Goal: Task Accomplishment & Management: Manage account settings

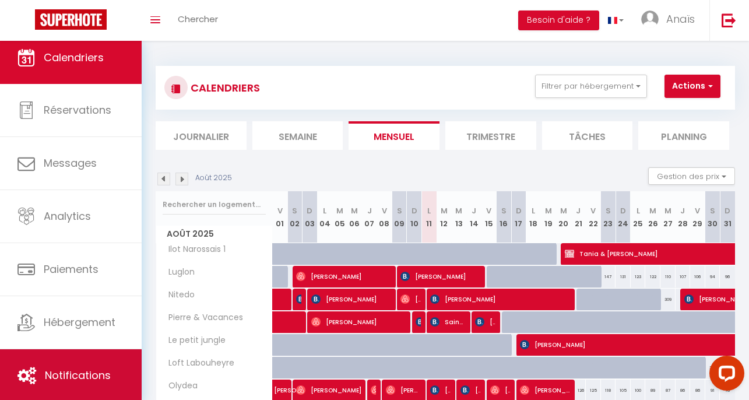
click at [58, 369] on span "Notifications" at bounding box center [78, 375] width 66 height 15
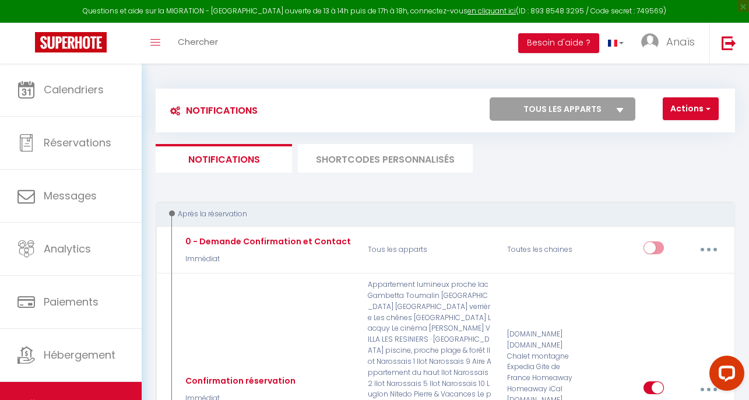
click at [372, 158] on li "SHORTCODES PERSONNALISÉS" at bounding box center [385, 158] width 175 height 29
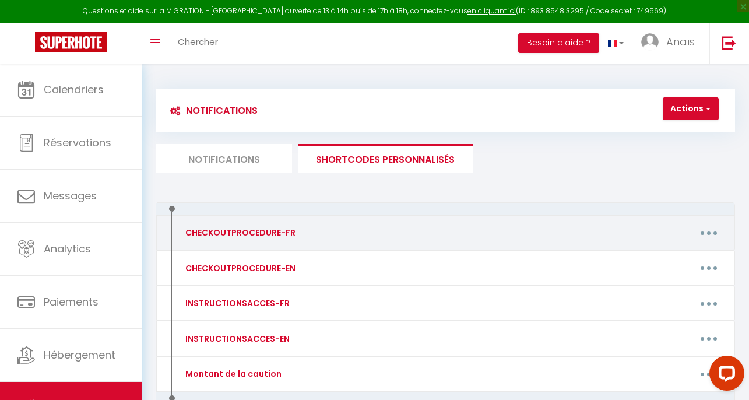
scroll to position [68, 0]
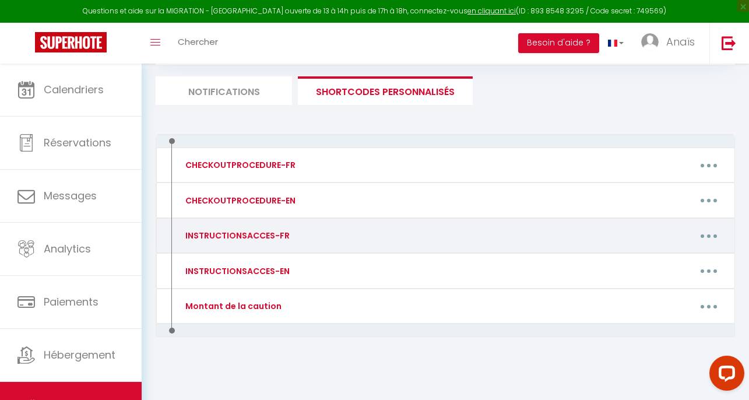
click at [713, 238] on button "button" at bounding box center [708, 235] width 31 height 22
click at [655, 262] on link "Editer" at bounding box center [678, 264] width 86 height 20
type input "INSTRUCTIONSACCES-FR"
type textarea "Je suis ravie de vous accueillir [DATE]."
type textarea "Vous trouverez une boîte à clé devant la porte d'entrée , le code est le 1273."
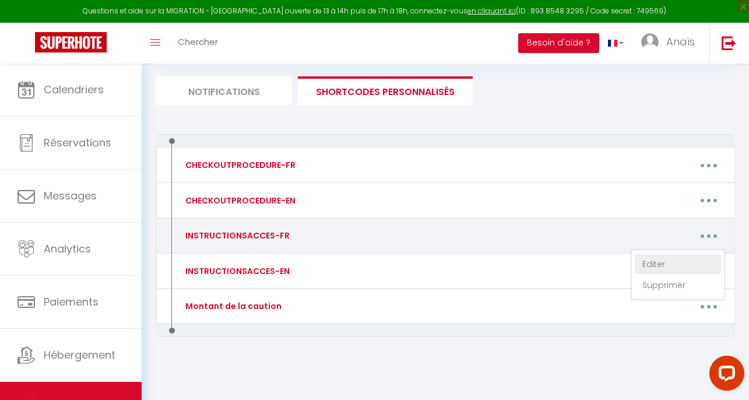
type textarea "Vous trouverez une boîte à clé à gauche du portail sous la boîte à lettre, le c…"
type textarea "L’appartement se situe dans la résidence Olydea, au numéro 35. En arrivant deva…"
type textarea "Le portail n’est pas fermé à clé : vous pouvez l’ouvrir et stationner votre véh…"
type textarea "Le logement se trouve juste derrière le restaurant Pachamama au [STREET_ADDRESS…"
type textarea "L'adresse est les Bruyeres de Moliets , [STREET_ADDRESS] . La résidence fait pa…"
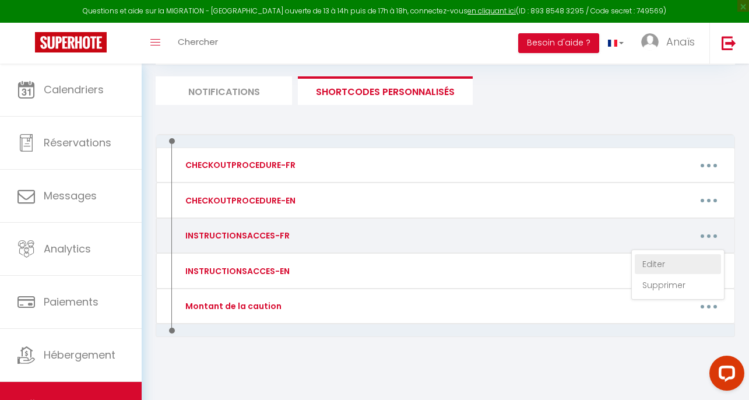
type textarea "Vous pouvez vous stationner dans la rue le temps de récupérer les clés mais vou…"
type textarea "Vous pouvez vous garer dans la rue ou dans la cours. L'appartement se trouve en…"
type textarea "Vous pouvez garer votre voiture sur le parking devant l'église et rentrer par l…"
type textarea "Nous sommes ravis de vous accueillir au [STREET_ADDRESS] ! Pour accéder à la pr…"
type textarea "Le code pour ouvrir la boîte à clés est 1958. Elle se trouve au niveau de l’int…"
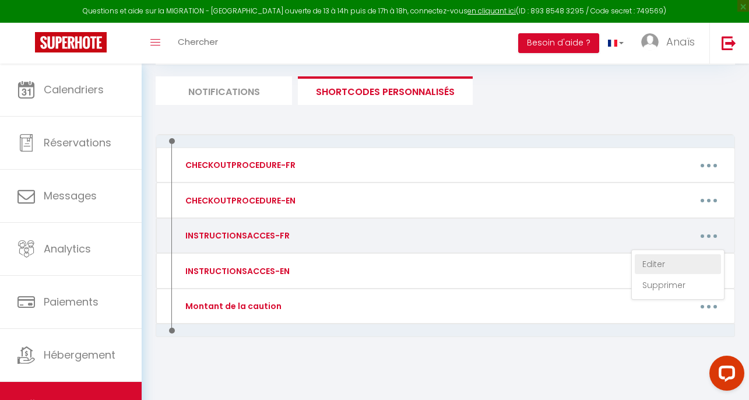
type textarea "La boîte à clés est accrochée au 4x4 stationné sur l’emplacement 62, juste en f…"
type textarea "La boîte à clés est située sur le mur de gauche, avec le code 1960. La box Wi-F…"
type textarea "Pour récupérer la clé, dirigez vous vers le petit pot à [GEOGRAPHIC_DATA] avec …"
type textarea "Vous trouverez une boîte à clé sur la terrasse du mobil home 91 accrochée à un …"
type textarea "L’appartement se situe au [STREET_ADDRESS], c'est l'appartement du bas. Vous po…"
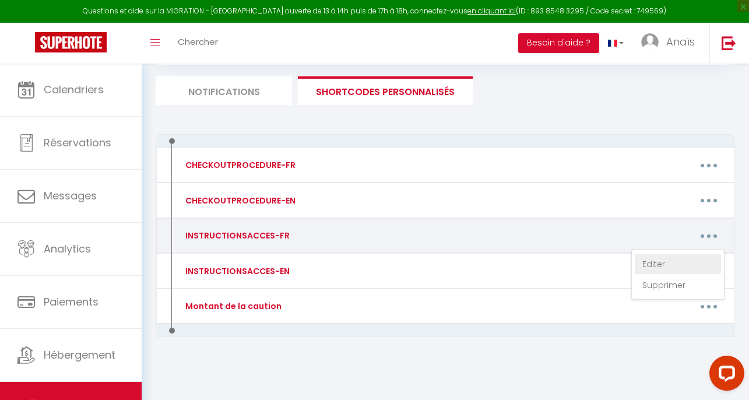
type textarea "La clé se trouve derrière le volet à droite de la porte d'entrée. Information W…"
type textarea "La boite à clé se trouve dans la boite aux lettres numéro 12 qui n'est pas ferm…"
type textarea "🔹 Adresse : [STREET_ADDRESS] (appartement du haut) 🚗 Parking : Un petit parking…"
type textarea "L'appartement se trouve au [STREET_ADDRESS]. La boite à clé se trouve sur le pi…"
type textarea "La boite à clé se trouve sur le pilier à coté de l'interphone. C'est celle de g…"
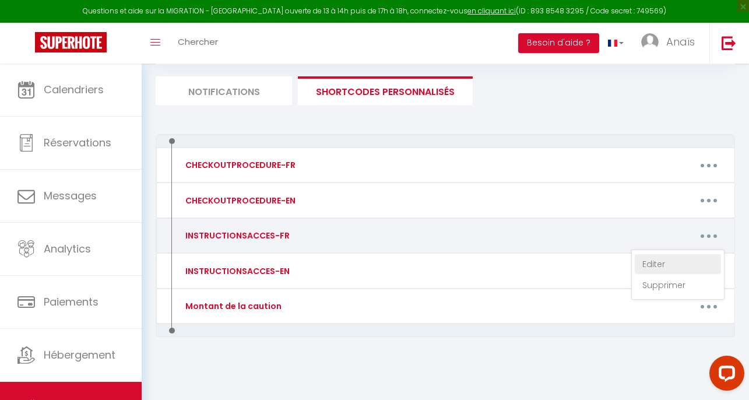
type textarea "Les clés sont à récupérer à l'accueil. Elle est ouverte de 16h à 19h. En dehors…"
type textarea "📍 Adresse du logement : Résidence Open Sud – [GEOGRAPHIC_DATA] (à droite en ren…"
type textarea "Le code de la boîte à clé est le 4215, elle se trouve dans la boîte au lettre 1…"
type textarea "Vous trouverez une boîte à clé sur le pilier à côté de l interphone. C'est cell…"
type textarea "Les clés sont à récupérer à l'accueil. Elle est ouverte de 16h à 19h. En dehors…"
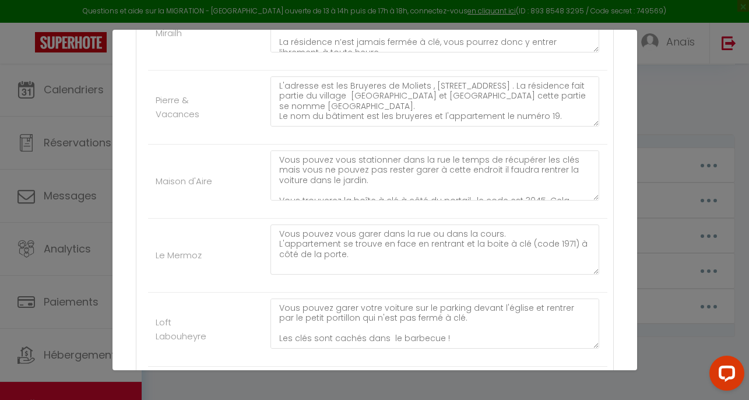
scroll to position [0, 0]
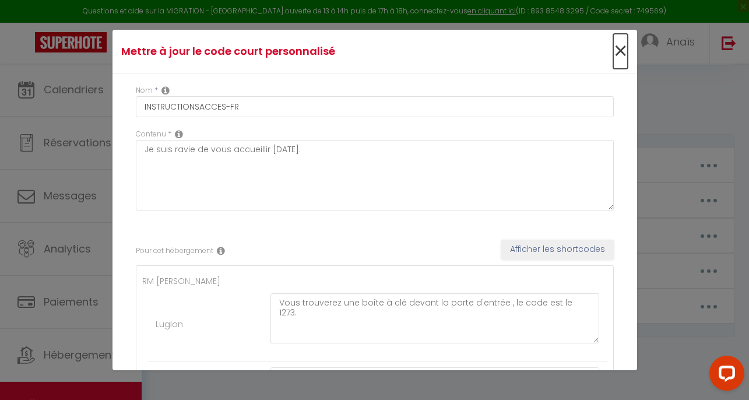
click at [615, 50] on span "×" at bounding box center [620, 51] width 15 height 35
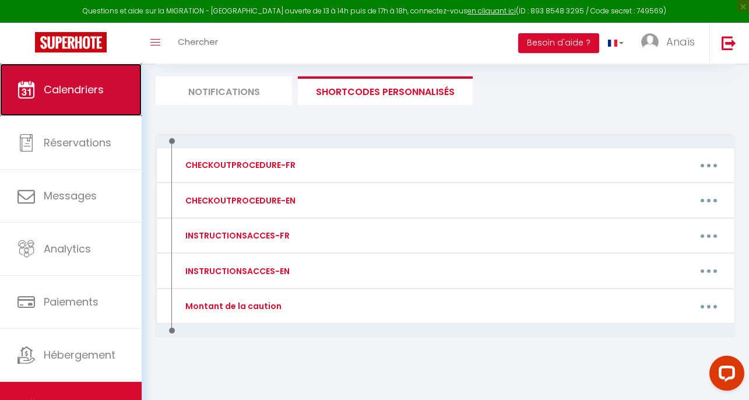
click at [76, 109] on link "Calendriers" at bounding box center [71, 90] width 142 height 52
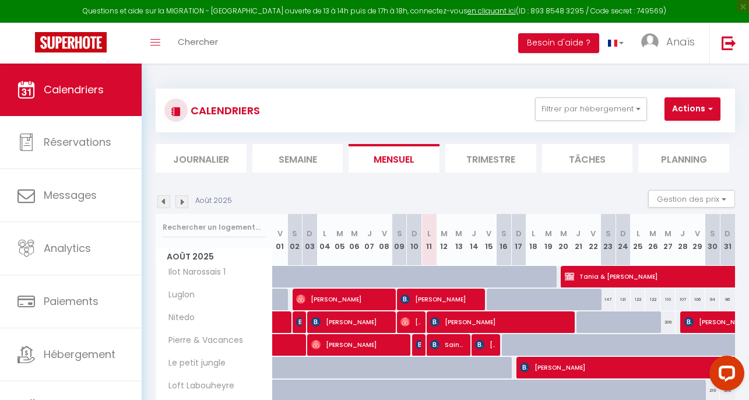
click at [584, 127] on div "CALENDRIERS Filtrer par hébergement RM [PERSON_NAME] Nitedo Olydea Horsarrieu M…" at bounding box center [445, 111] width 579 height 44
click at [584, 118] on button "Filtrer par hébergement" at bounding box center [591, 108] width 112 height 23
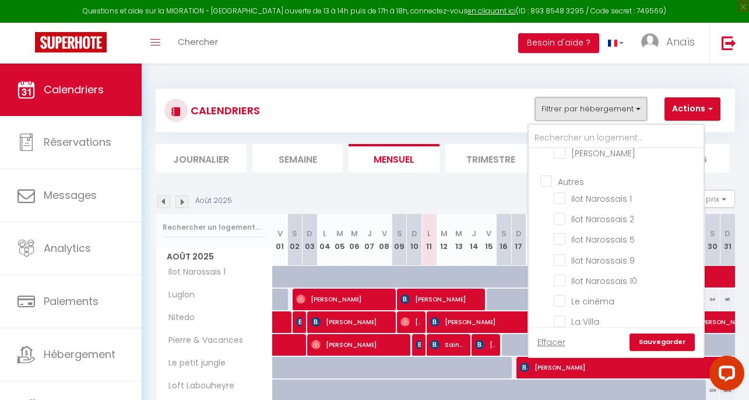
scroll to position [354, 0]
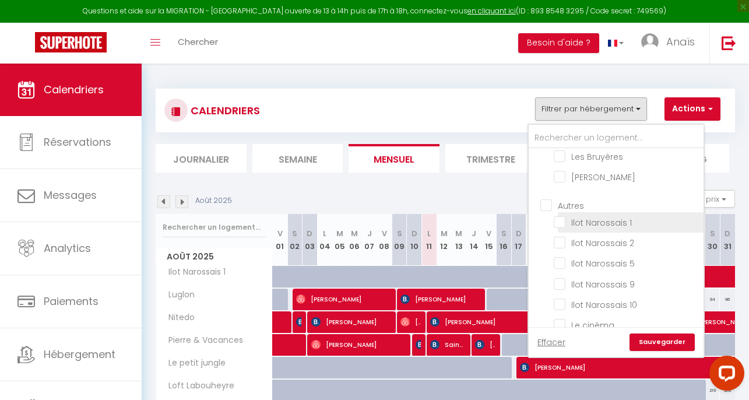
click at [559, 219] on input "Ilot Narossais 1" at bounding box center [627, 222] width 146 height 12
checkbox input "true"
checkbox input "false"
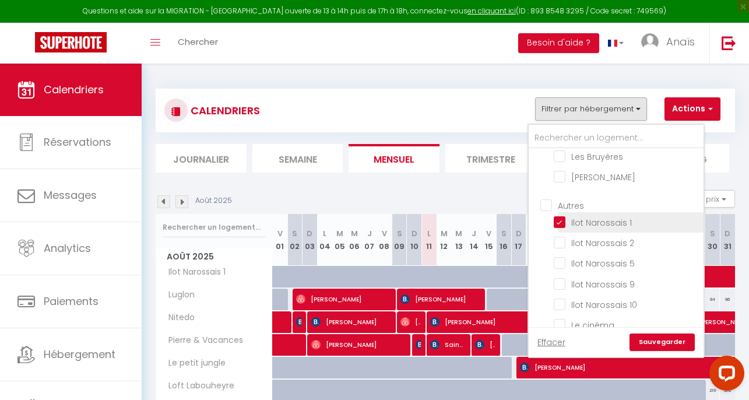
checkbox input "false"
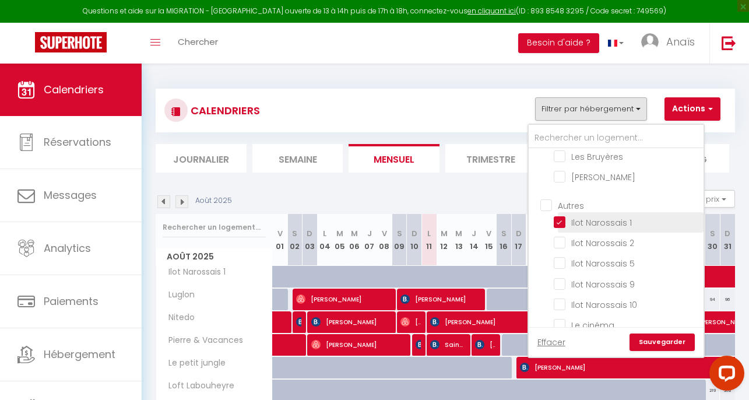
checkbox input "false"
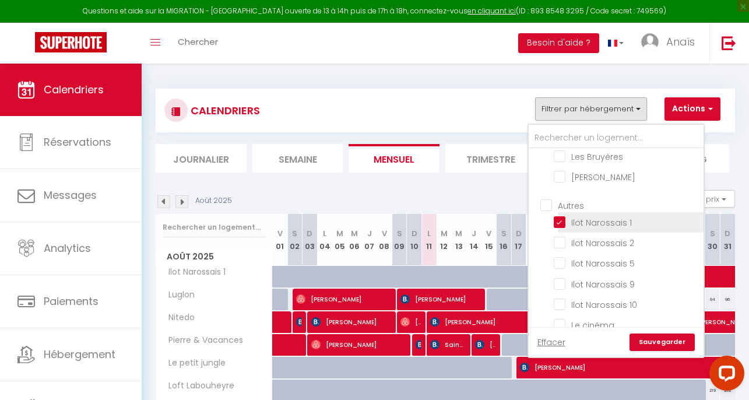
checkbox input "false"
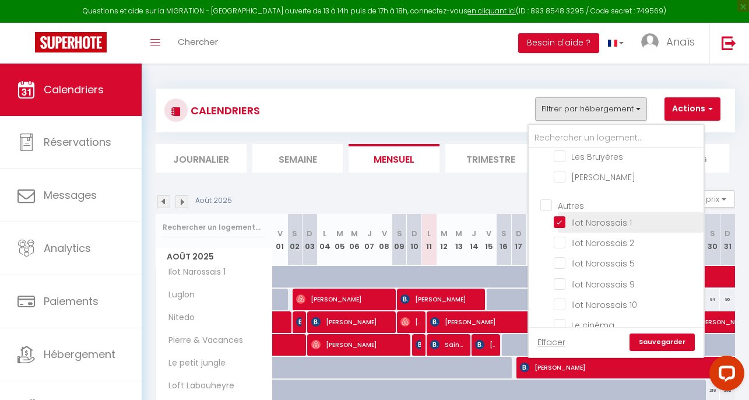
checkbox input "false"
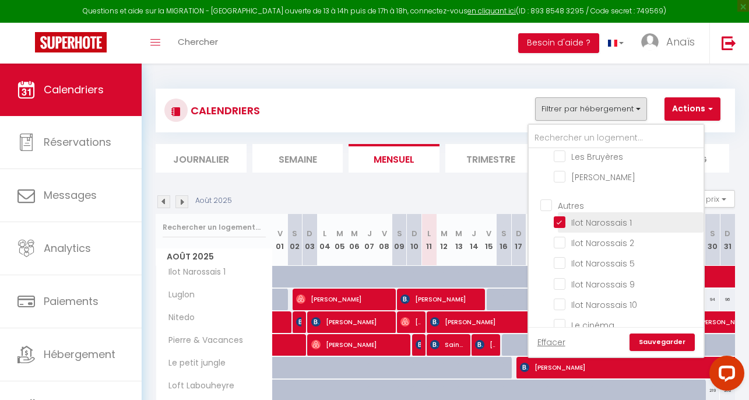
checkbox input "false"
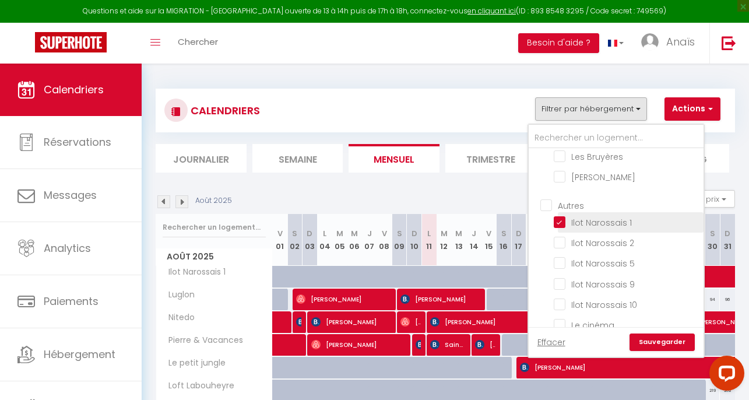
checkbox input "false"
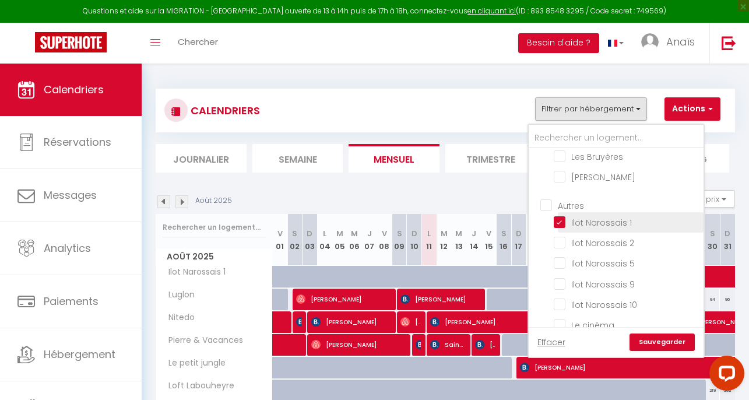
checkbox input "false"
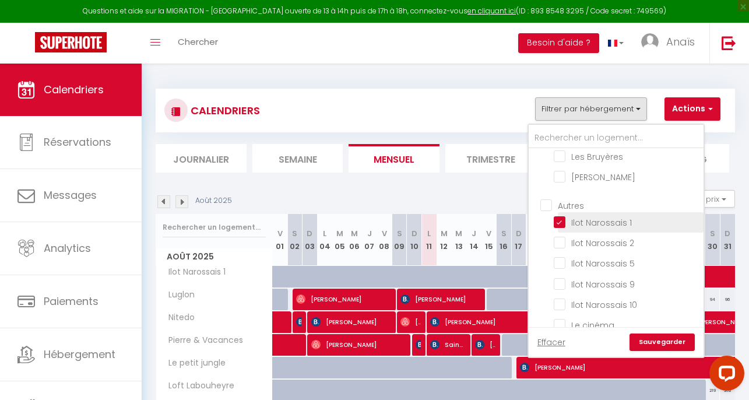
checkbox input "false"
click at [561, 239] on input "Ilot Narossais 2" at bounding box center [627, 242] width 146 height 12
checkbox input "true"
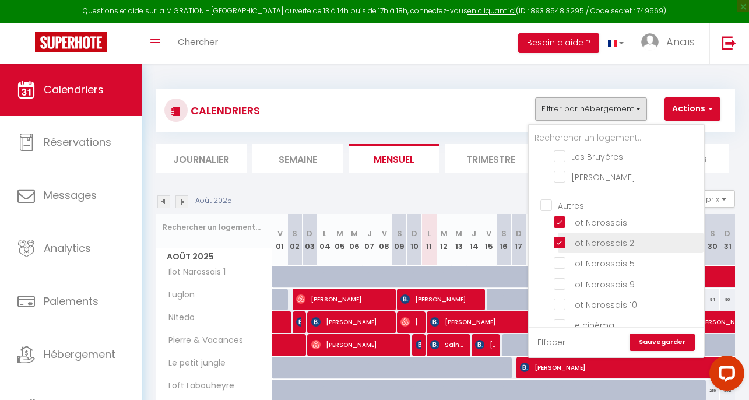
checkbox input "false"
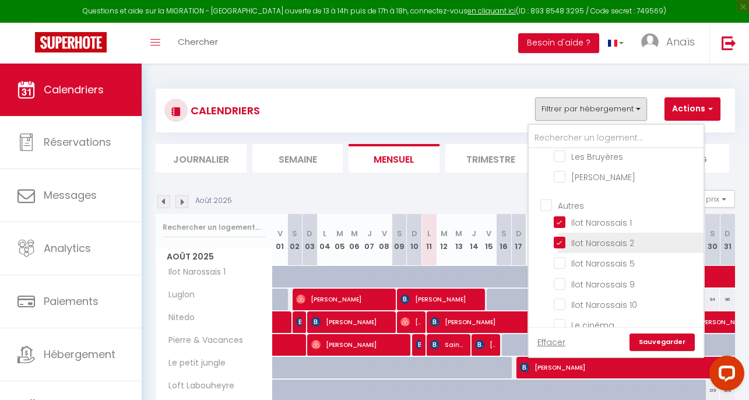
checkbox input "false"
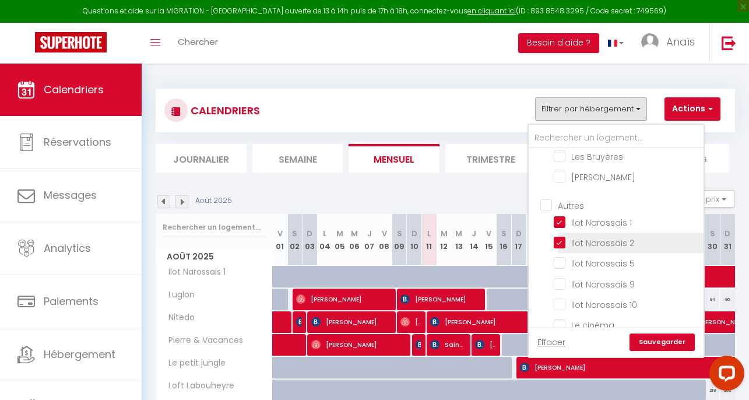
checkbox input "false"
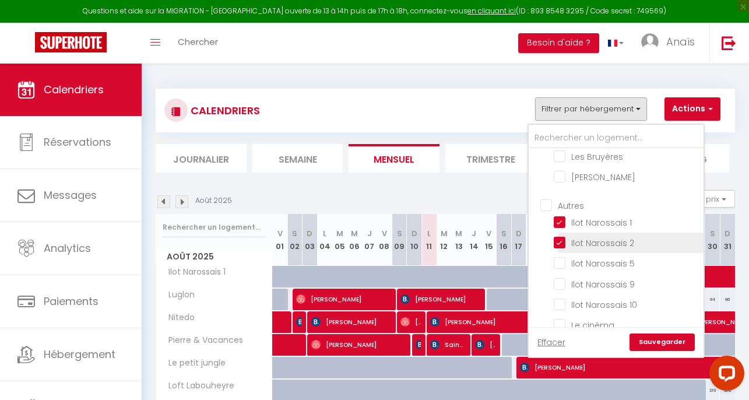
checkbox input "false"
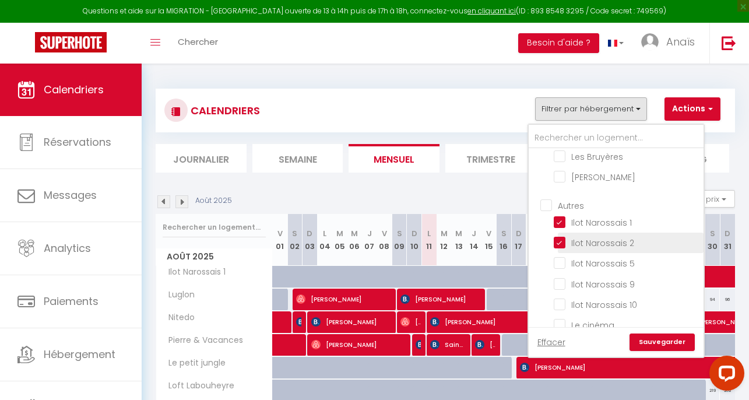
checkbox input "false"
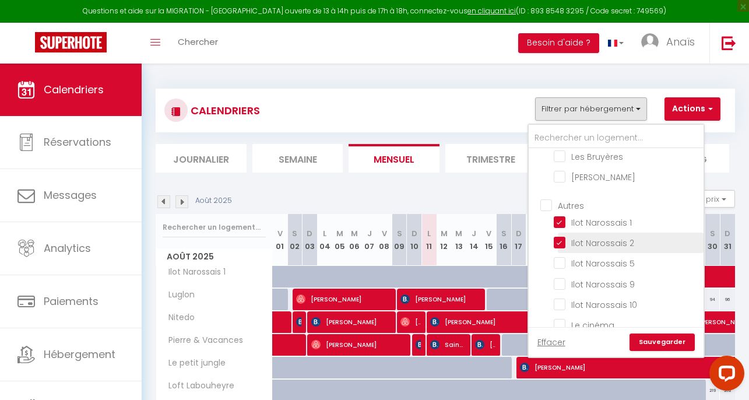
checkbox input "false"
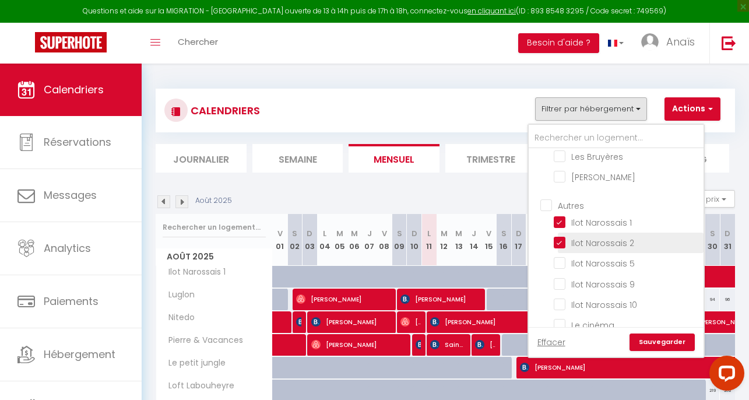
checkbox input "false"
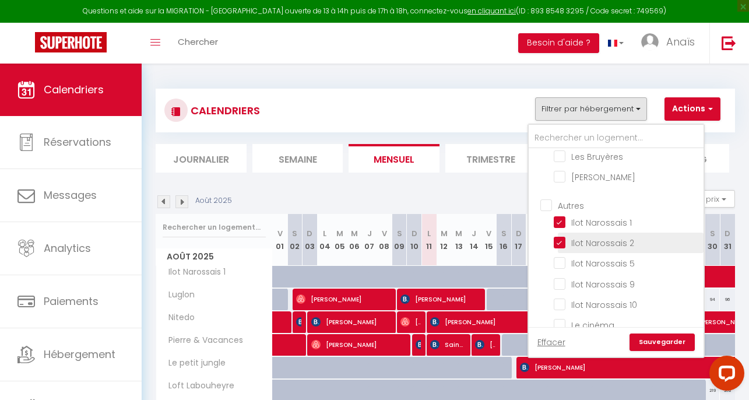
checkbox input "false"
click at [561, 256] on input "Ilot Narossais 5" at bounding box center [627, 262] width 146 height 12
checkbox input "true"
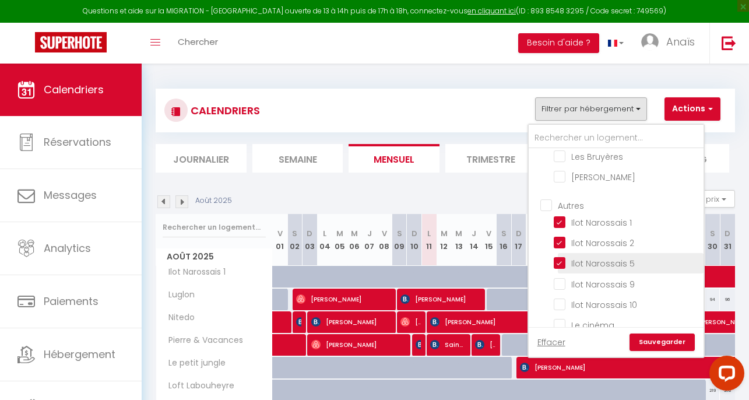
checkbox input "false"
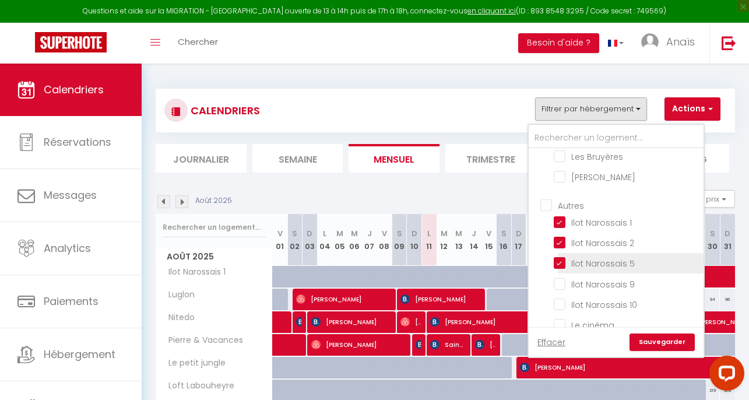
checkbox input "false"
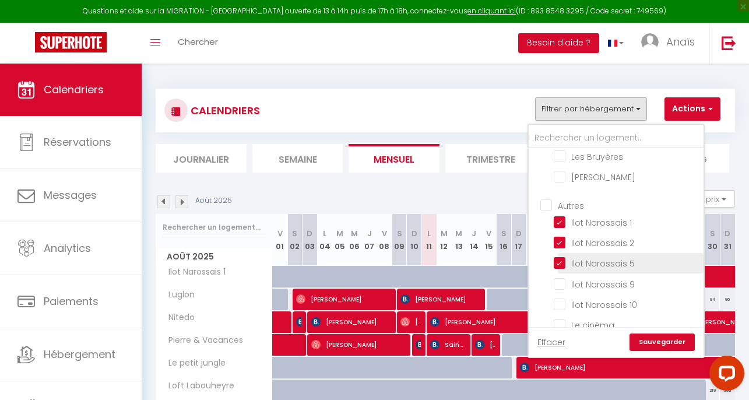
checkbox input "false"
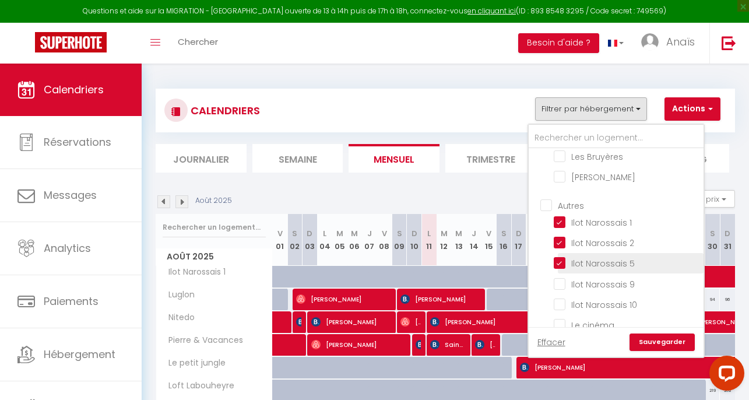
checkbox input "false"
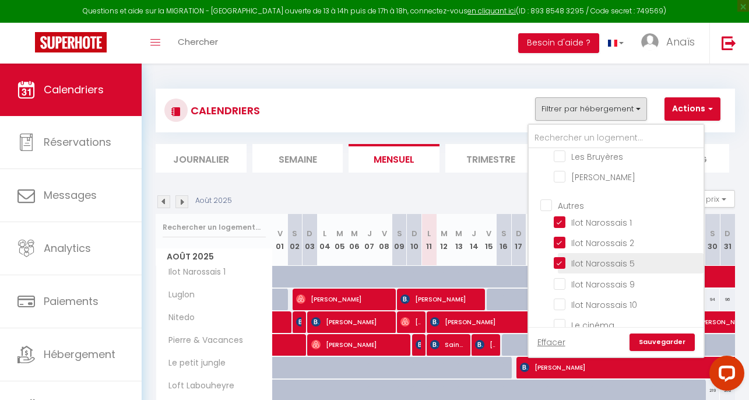
checkbox input "false"
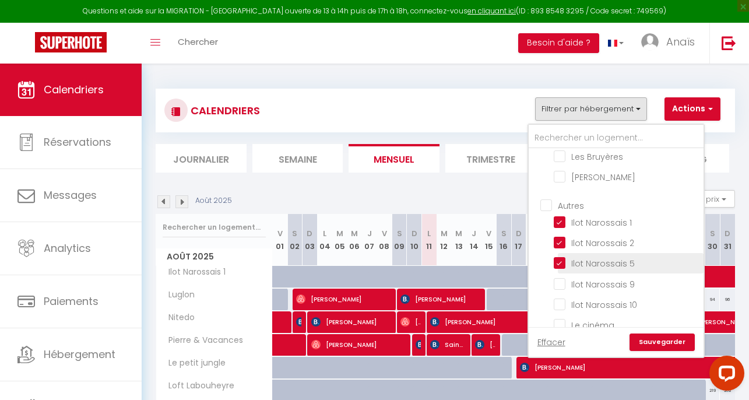
checkbox input "false"
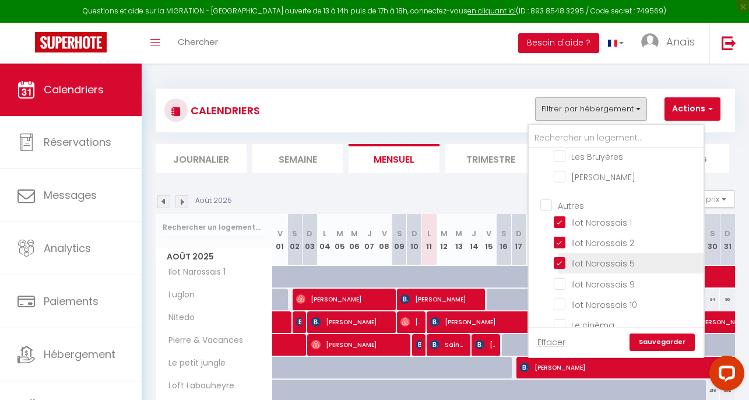
checkbox input "false"
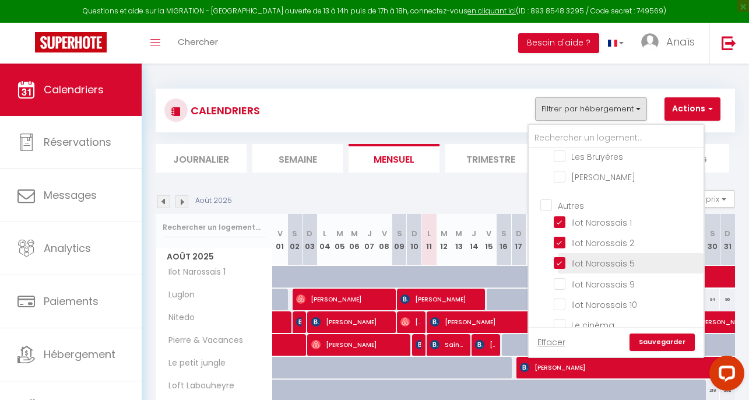
checkbox input "false"
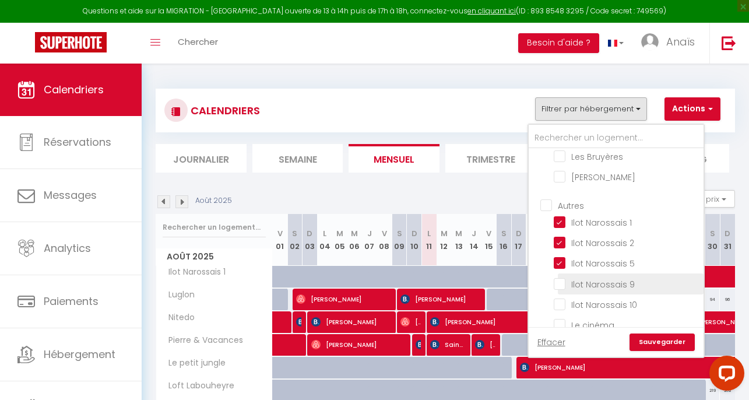
click at [561, 277] on input "Ilot Narossais 9" at bounding box center [627, 283] width 146 height 12
checkbox input "true"
checkbox input "false"
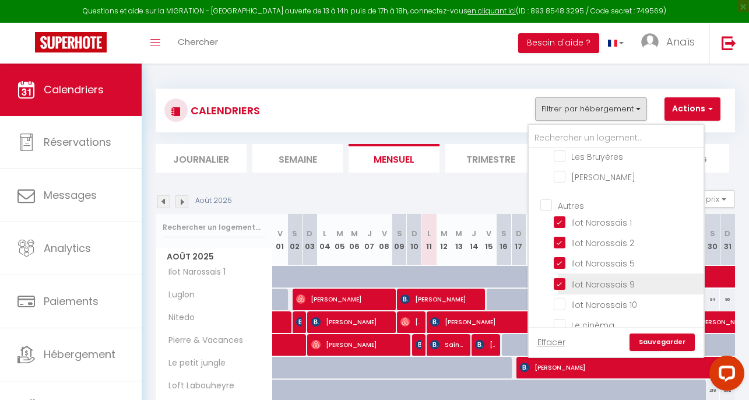
checkbox input "false"
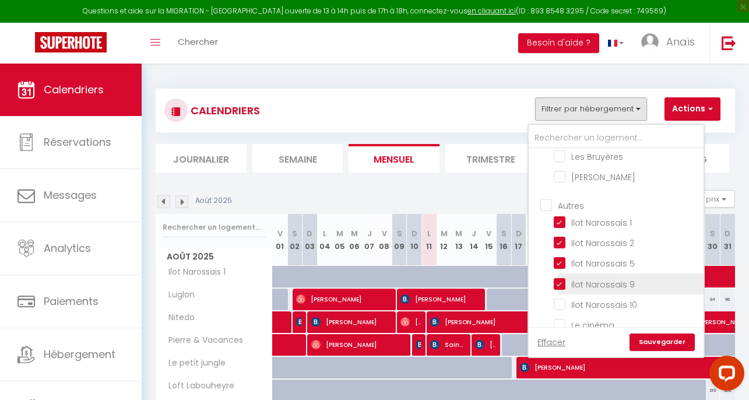
checkbox input "false"
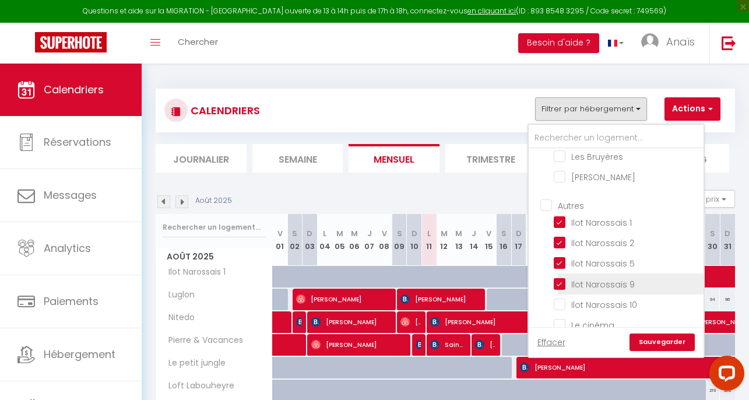
checkbox input "false"
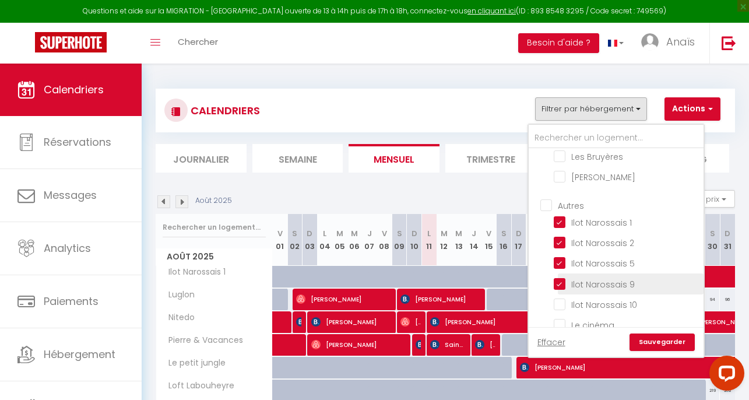
checkbox input "false"
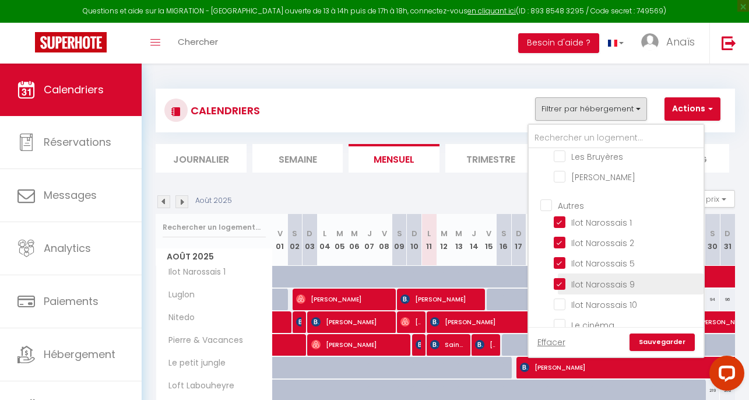
checkbox input "false"
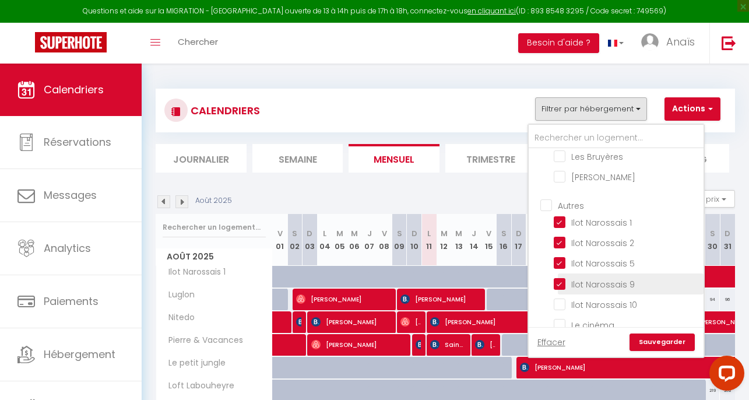
checkbox input "false"
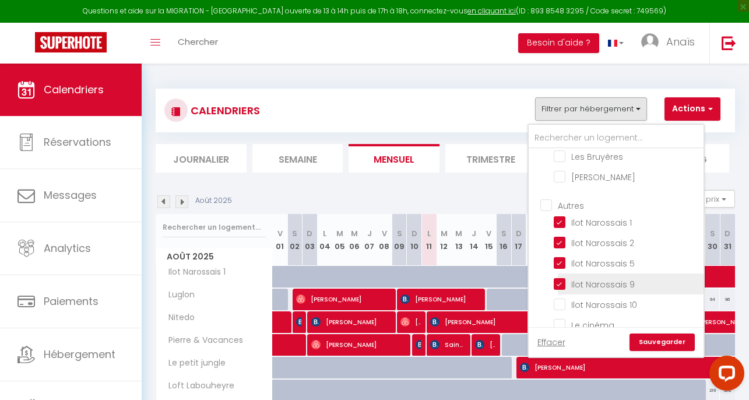
checkbox input "false"
click at [561, 298] on input "Ilot Narossais 10" at bounding box center [627, 304] width 146 height 12
checkbox input "true"
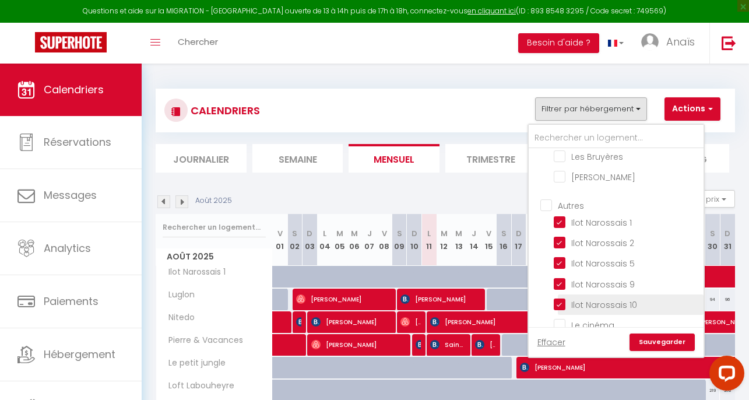
checkbox input "false"
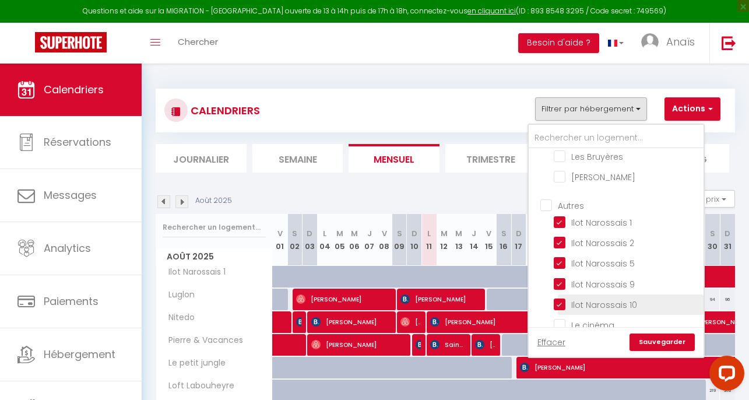
checkbox input "false"
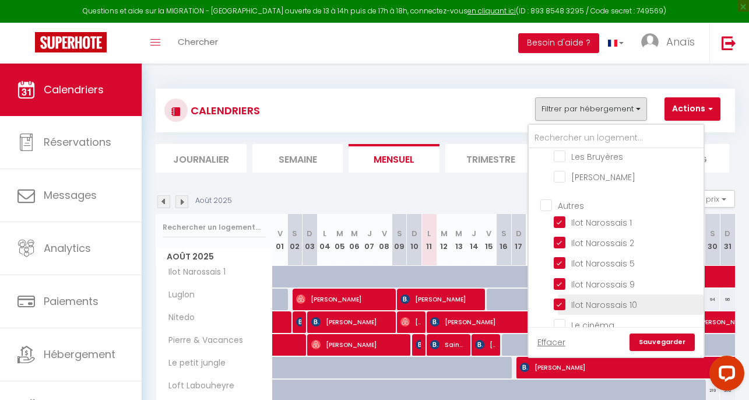
checkbox input "false"
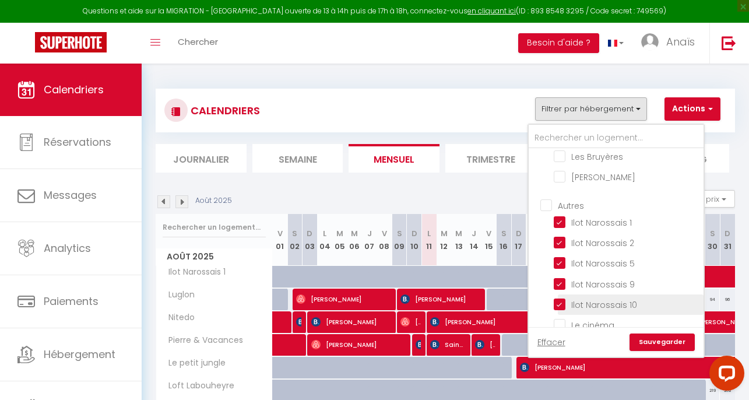
checkbox input "false"
click at [672, 346] on link "Sauvegarder" at bounding box center [661, 341] width 65 height 17
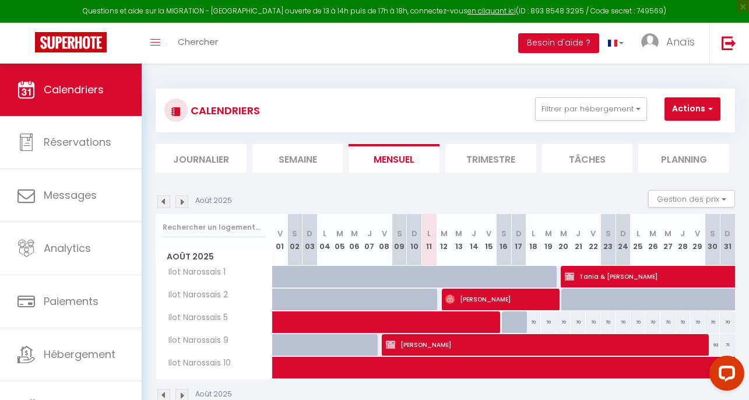
click at [161, 199] on img at bounding box center [163, 201] width 13 height 13
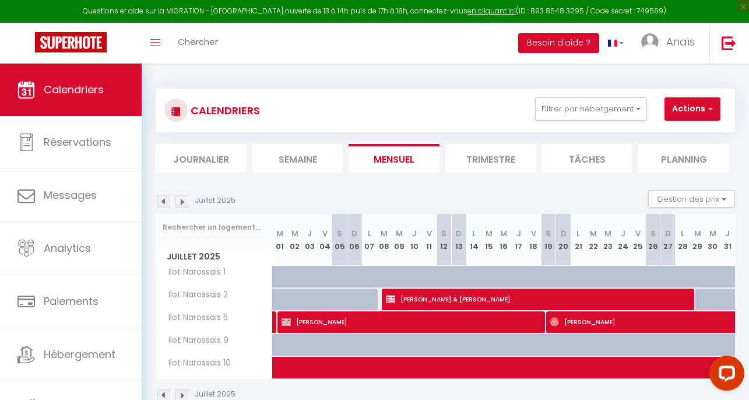
scroll to position [64, 0]
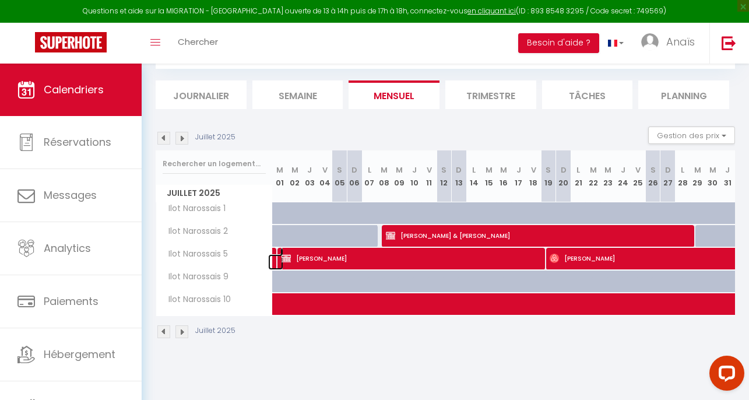
click at [274, 262] on link at bounding box center [275, 262] width 15 height 16
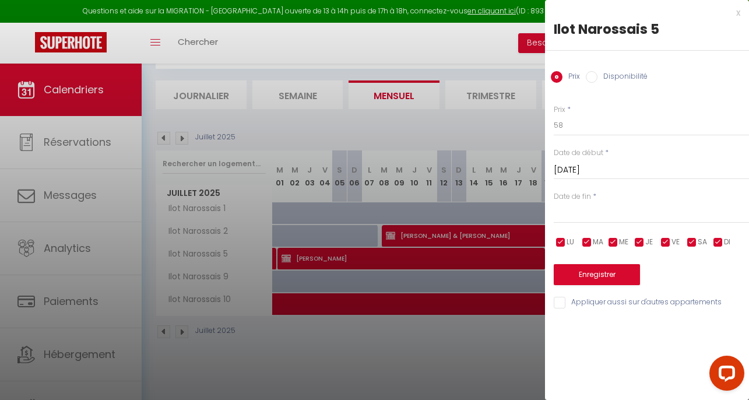
click at [311, 226] on div at bounding box center [374, 200] width 749 height 400
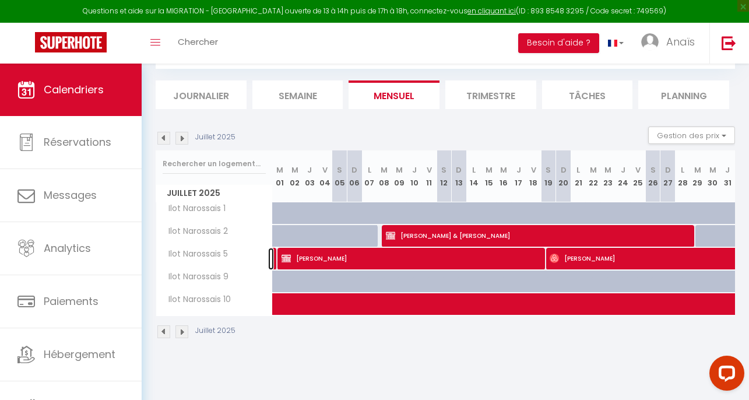
click at [270, 253] on link at bounding box center [271, 259] width 6 height 22
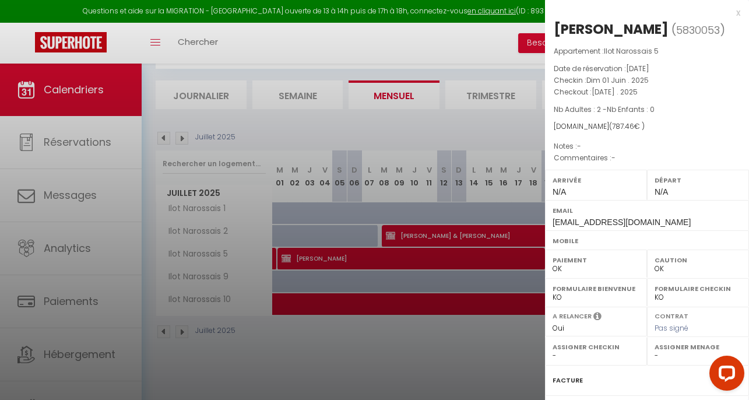
click at [381, 170] on div at bounding box center [374, 200] width 749 height 400
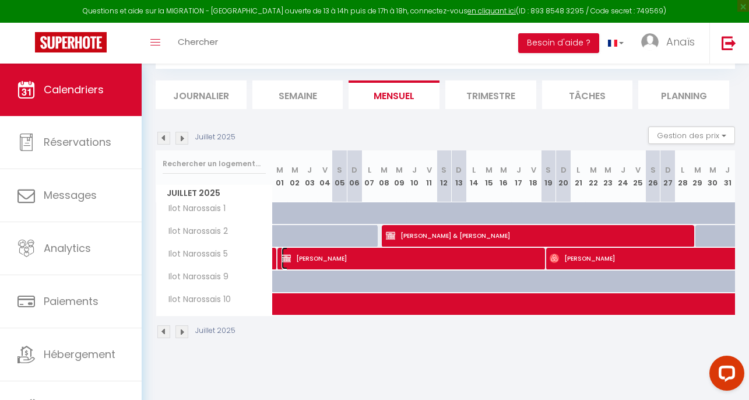
click at [422, 258] on span "[PERSON_NAME]" at bounding box center [412, 258] width 263 height 22
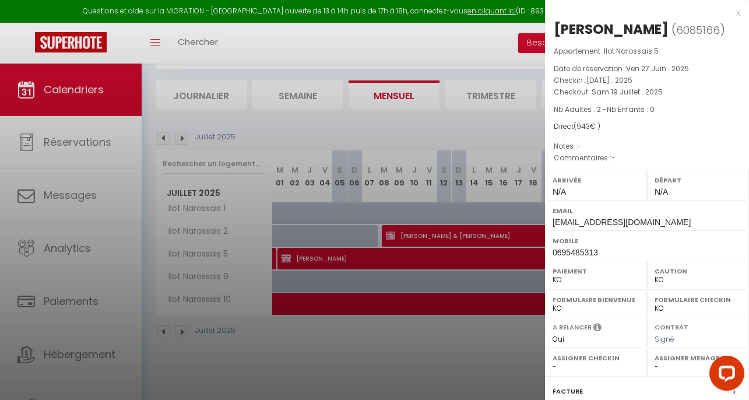
click at [319, 214] on div at bounding box center [374, 200] width 749 height 400
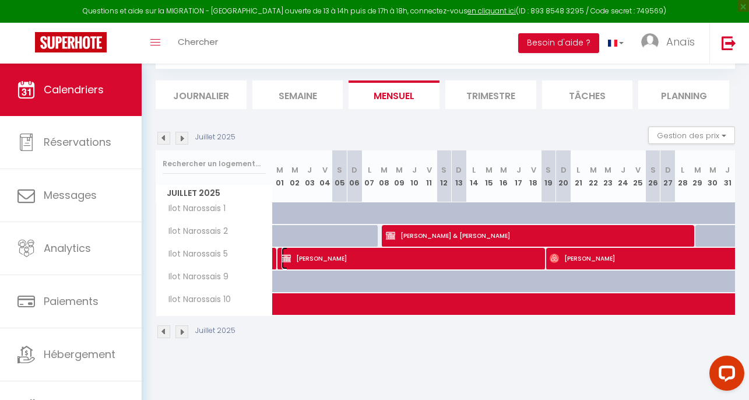
click at [326, 251] on span "[PERSON_NAME]" at bounding box center [412, 258] width 263 height 22
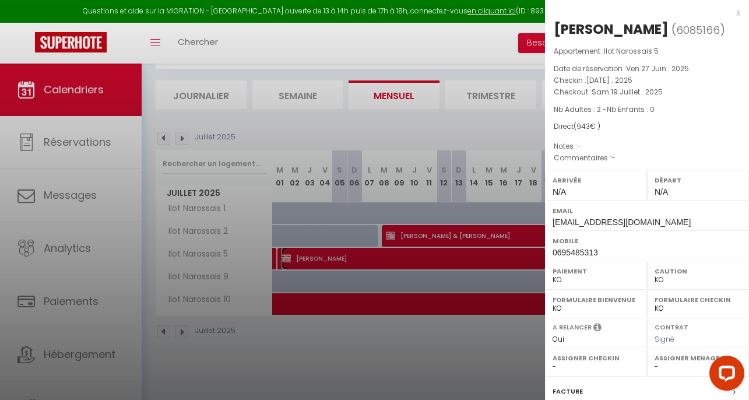
scroll to position [143, 0]
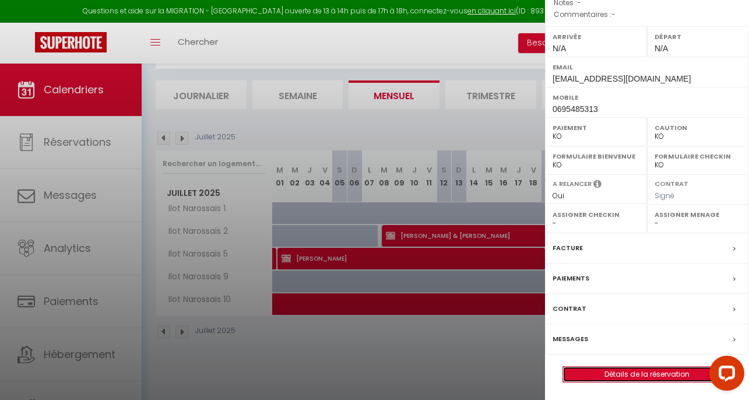
click at [628, 369] on link "Détails de la réservation" at bounding box center [647, 374] width 168 height 15
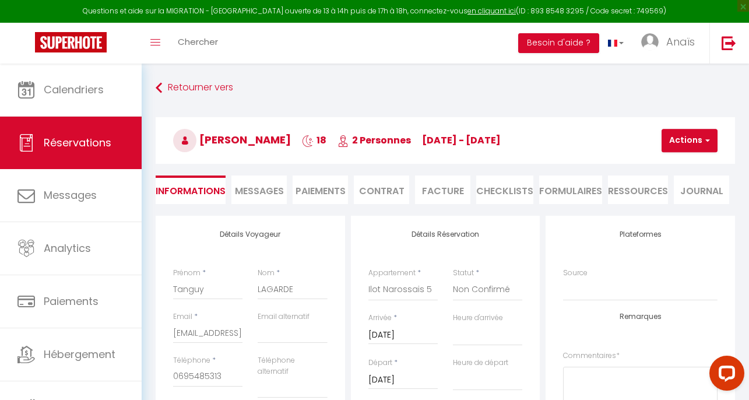
click at [258, 181] on li "Messages" at bounding box center [258, 189] width 55 height 29
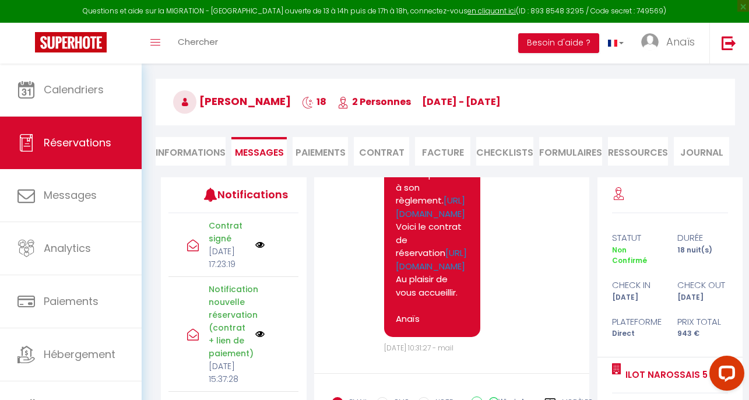
scroll to position [1279, 0]
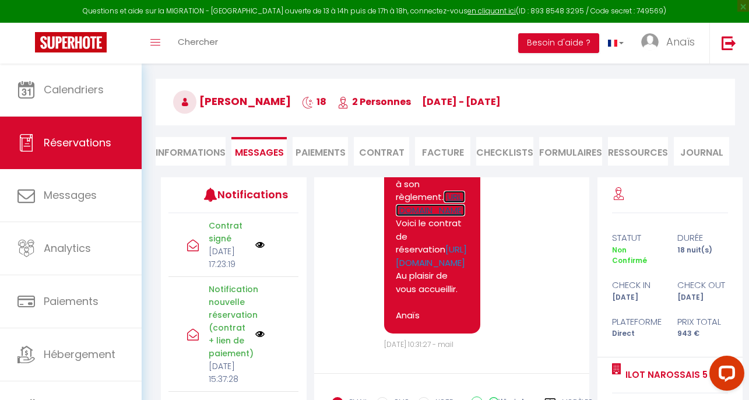
click at [419, 216] on link "[URL][DOMAIN_NAME]" at bounding box center [430, 204] width 69 height 26
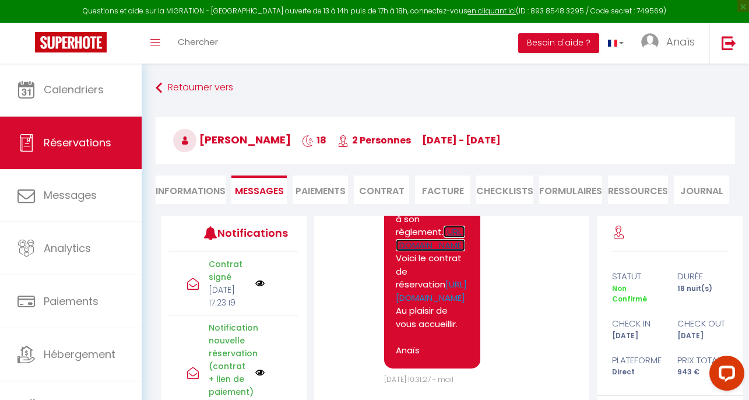
scroll to position [1308, 0]
click at [418, 251] on link "[URL][DOMAIN_NAME]" at bounding box center [430, 239] width 69 height 26
click at [154, 202] on div "Retourner vers [GEOGRAPHIC_DATA][PERSON_NAME] 18 2 Personnes [DATE] - [DATE] Ac…" at bounding box center [445, 147] width 594 height 138
click at [184, 197] on li "Informations" at bounding box center [191, 189] width 70 height 29
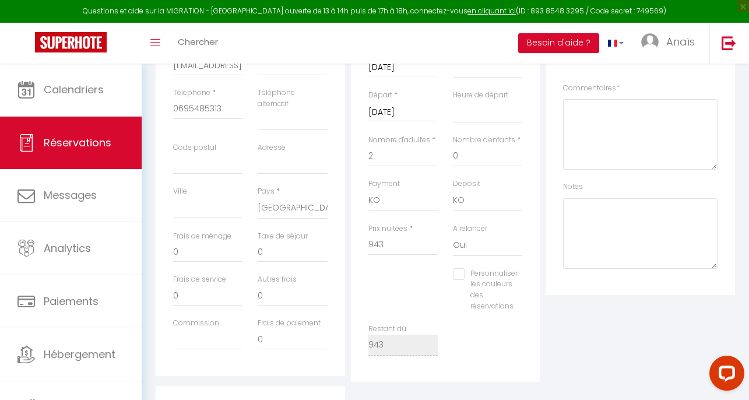
scroll to position [273, 0]
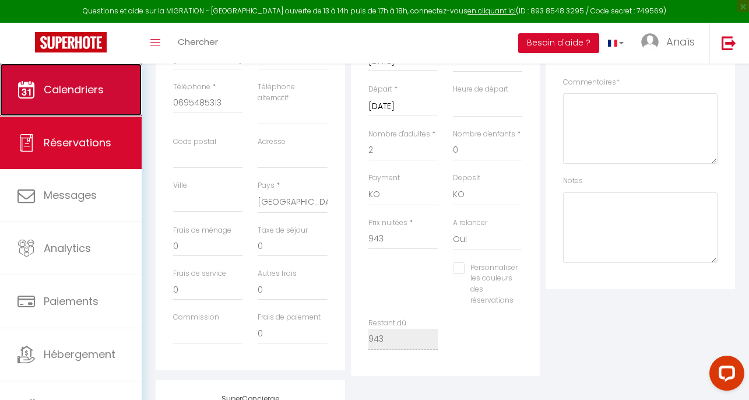
click at [117, 99] on link "Calendriers" at bounding box center [71, 90] width 142 height 52
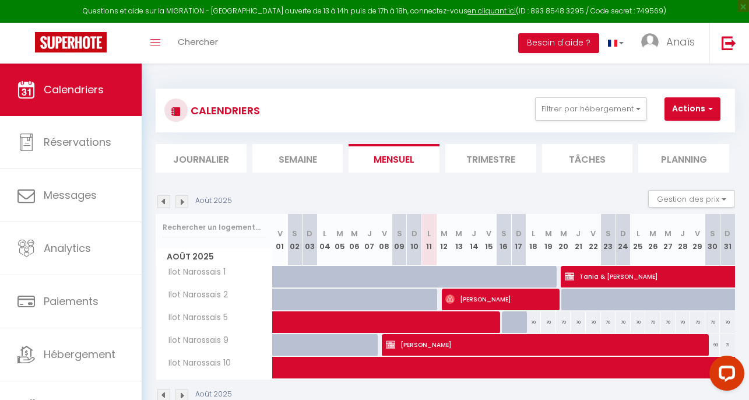
scroll to position [64, 0]
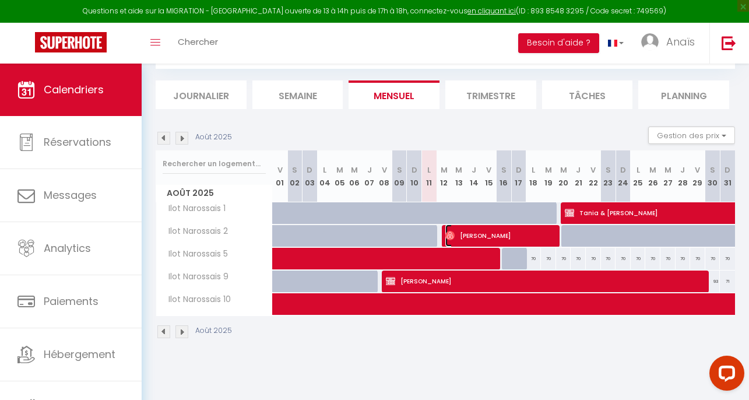
click at [506, 234] on span "[PERSON_NAME]" at bounding box center [500, 235] width 111 height 22
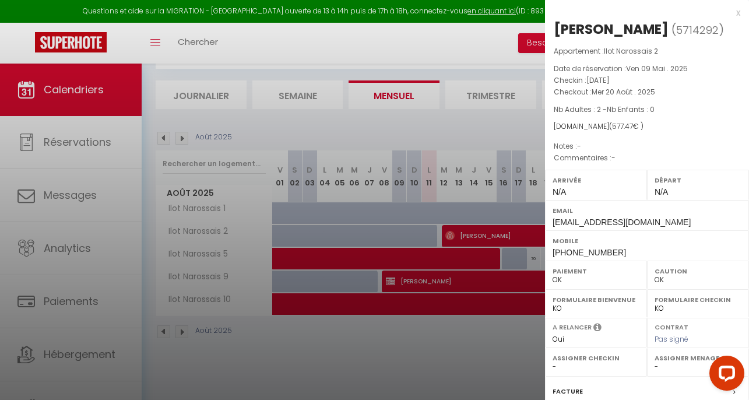
click at [231, 212] on div at bounding box center [374, 200] width 749 height 400
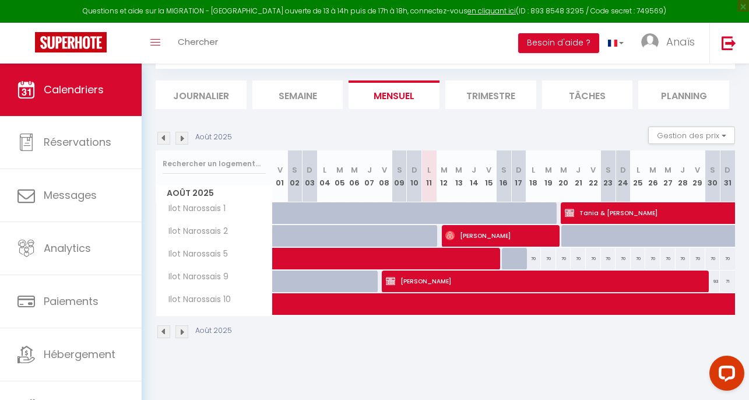
click at [165, 140] on img at bounding box center [163, 138] width 13 height 13
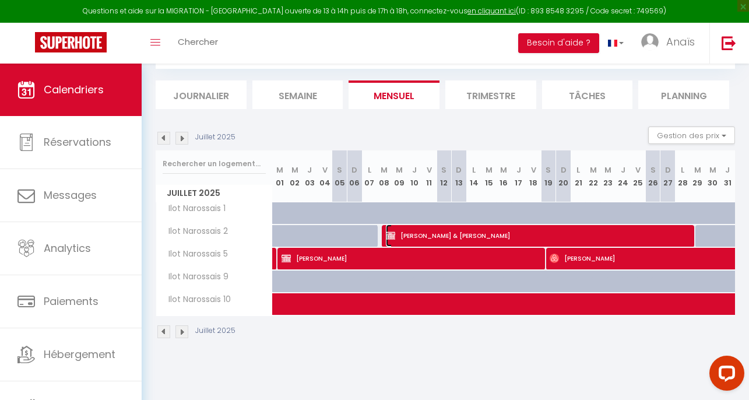
click at [432, 231] on span "[PERSON_NAME] & [PERSON_NAME]" at bounding box center [540, 235] width 308 height 22
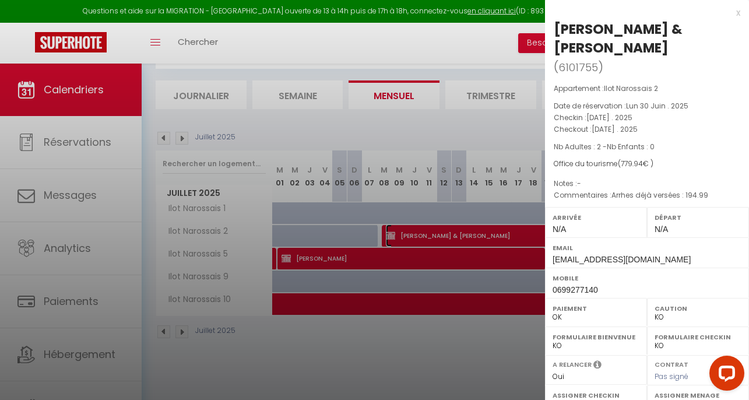
scroll to position [10, 0]
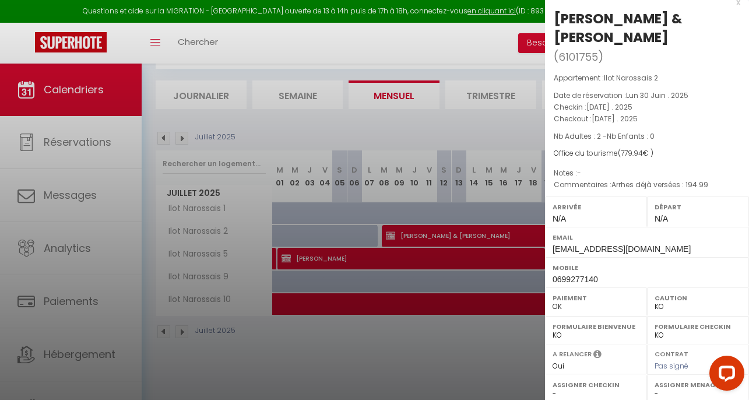
click at [318, 213] on div at bounding box center [374, 200] width 749 height 400
